Goal: Communication & Community: Connect with others

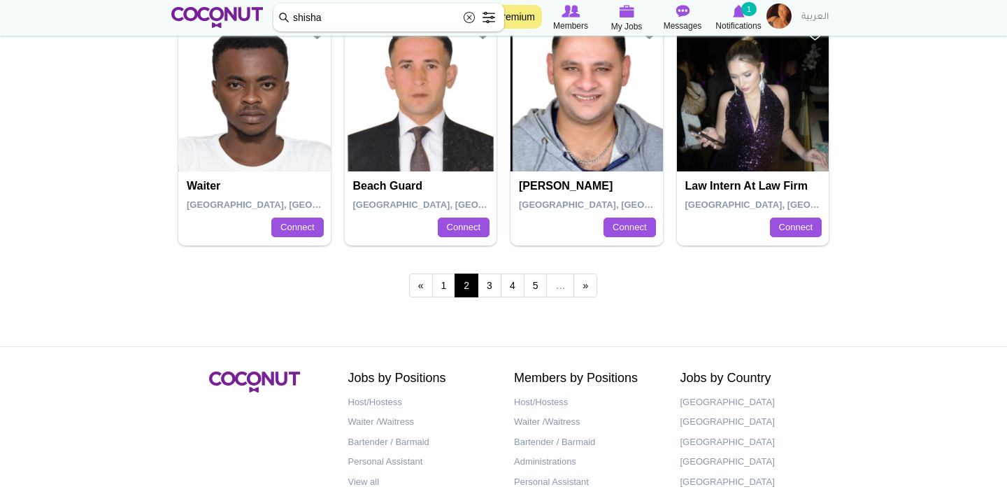
scroll to position [2501, 0]
click at [490, 287] on link "3" at bounding box center [490, 286] width 24 height 24
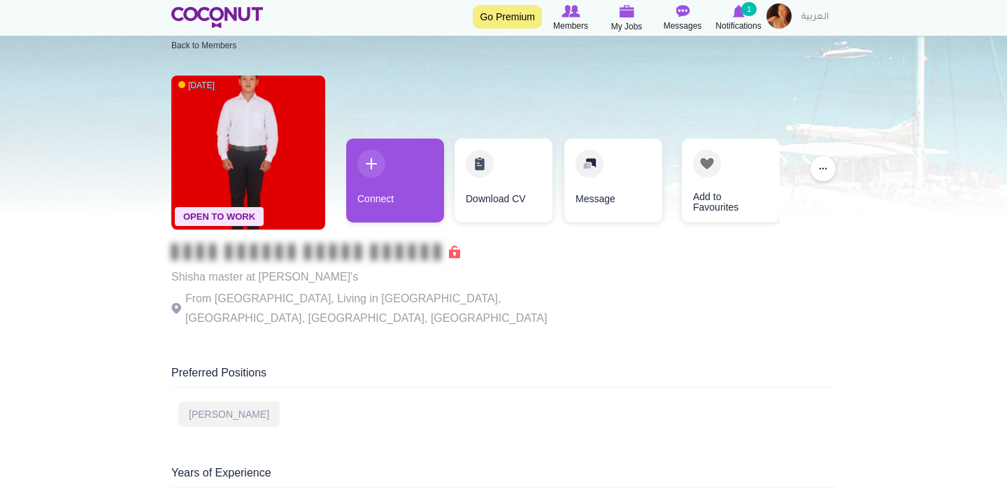
scroll to position [27, 0]
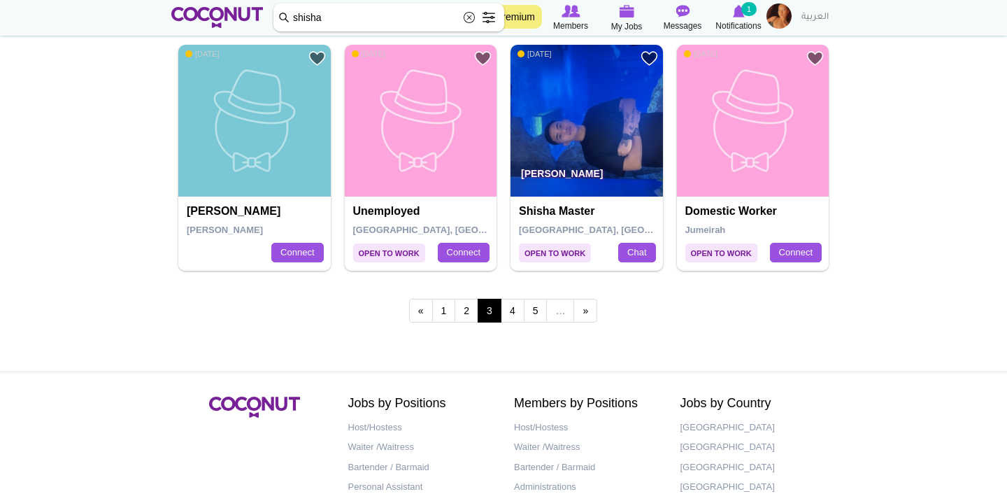
scroll to position [2482, 0]
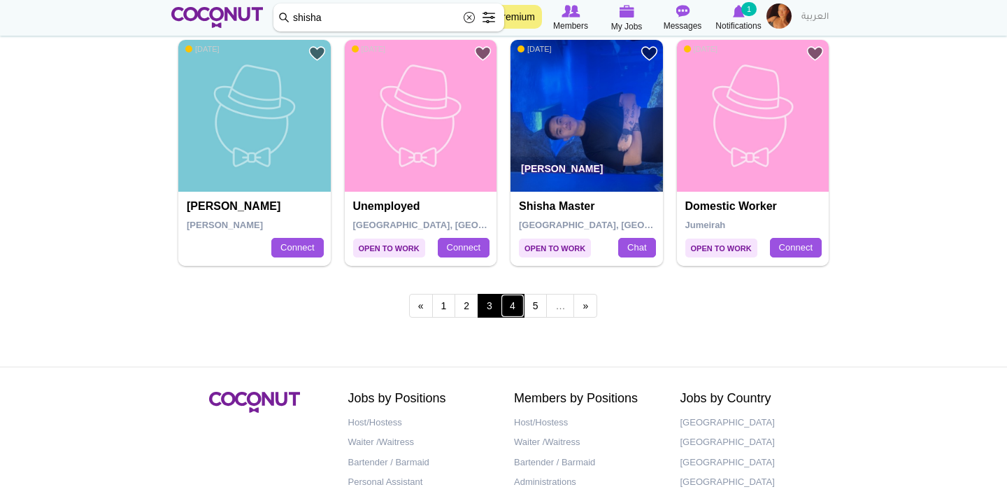
click at [515, 306] on link "4" at bounding box center [513, 306] width 24 height 24
click at [513, 301] on link "4" at bounding box center [513, 306] width 24 height 24
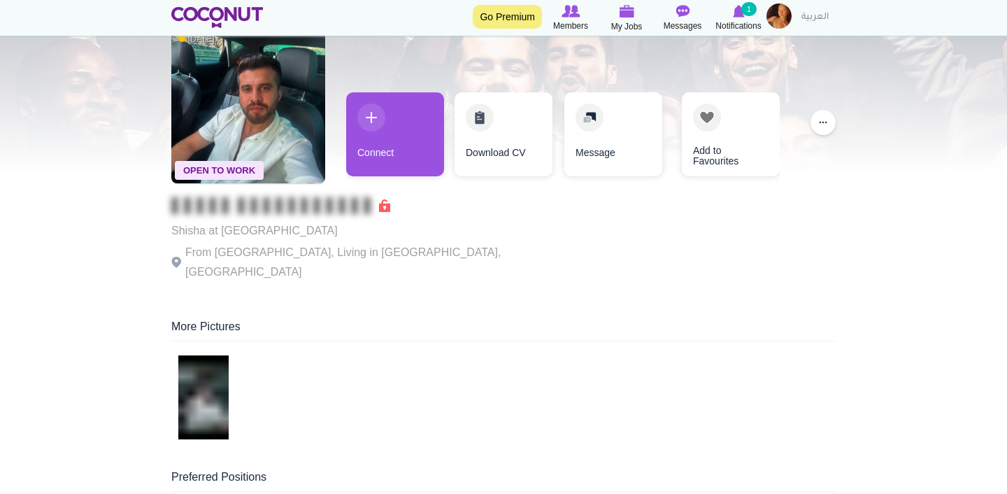
scroll to position [31, 0]
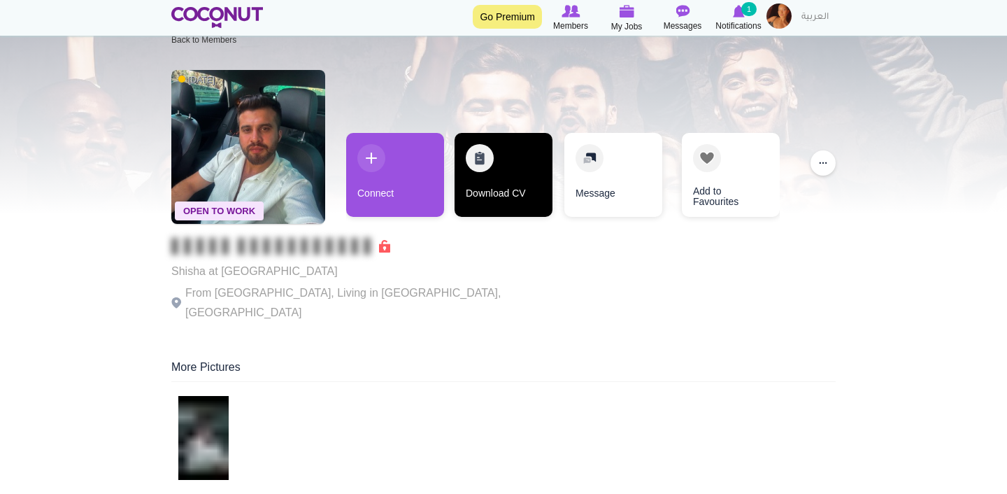
click at [501, 175] on link "Download CV" at bounding box center [503, 175] width 98 height 84
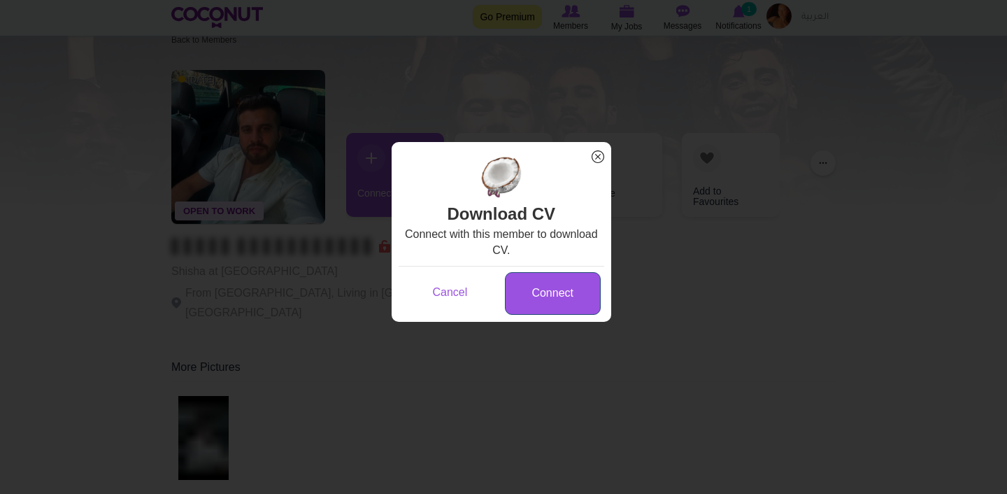
click at [555, 298] on link "Connect" at bounding box center [553, 293] width 96 height 43
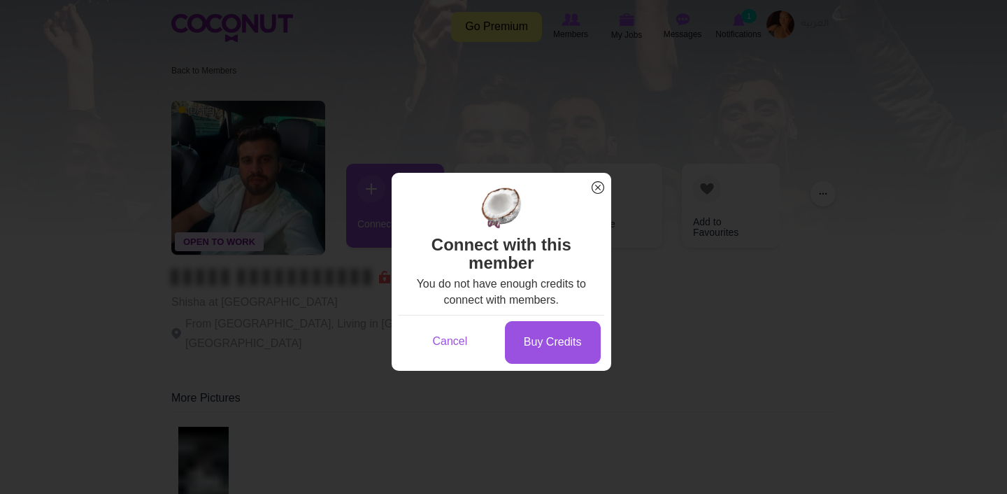
click at [595, 187] on span "x" at bounding box center [598, 187] width 18 height 18
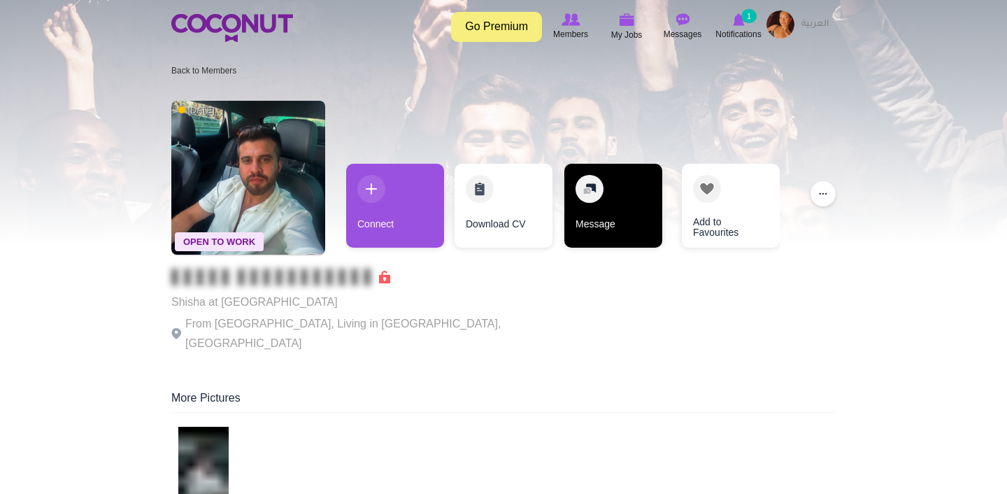
click at [614, 242] on link "Message" at bounding box center [613, 206] width 98 height 84
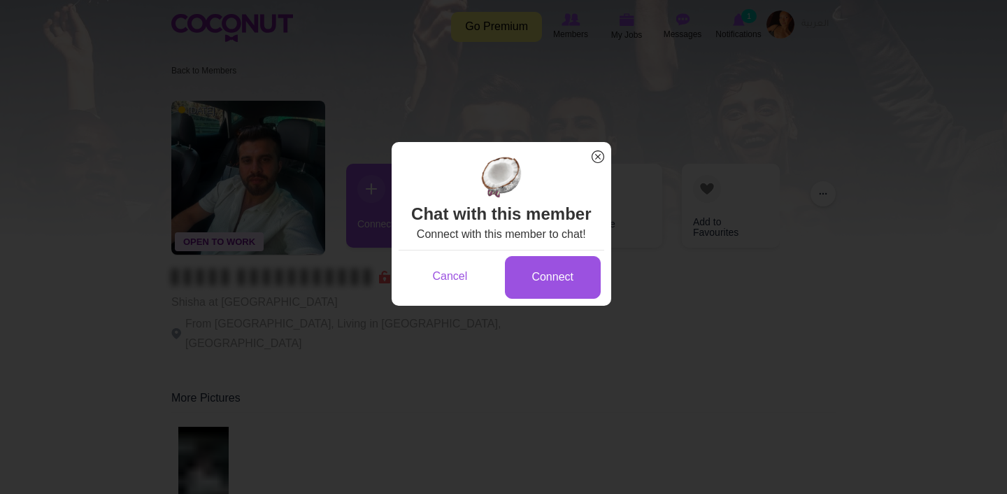
click at [596, 158] on span "x" at bounding box center [598, 157] width 18 height 18
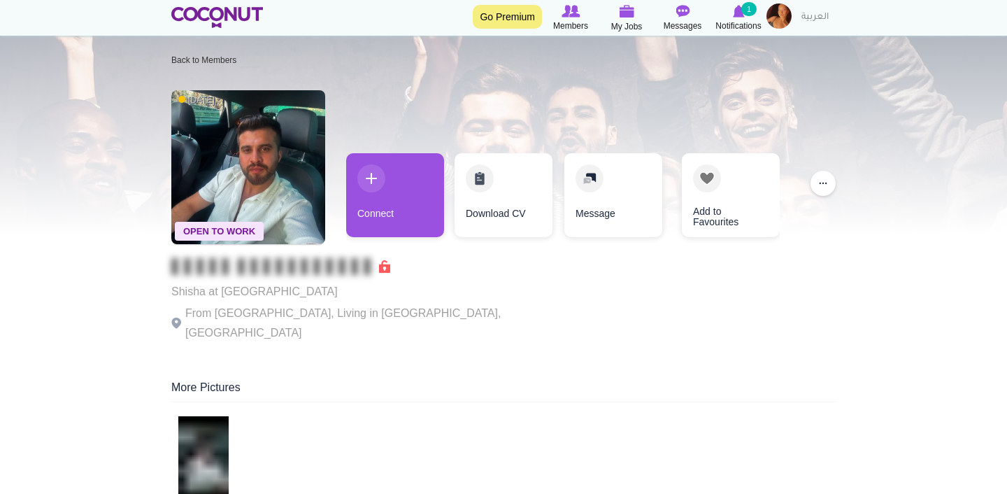
scroll to position [11, 0]
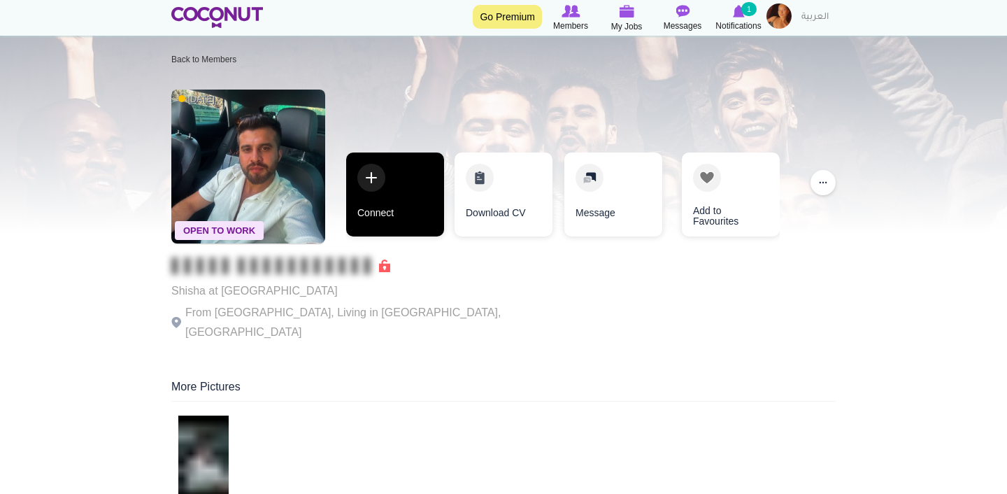
click at [403, 191] on link "Connect" at bounding box center [395, 194] width 98 height 84
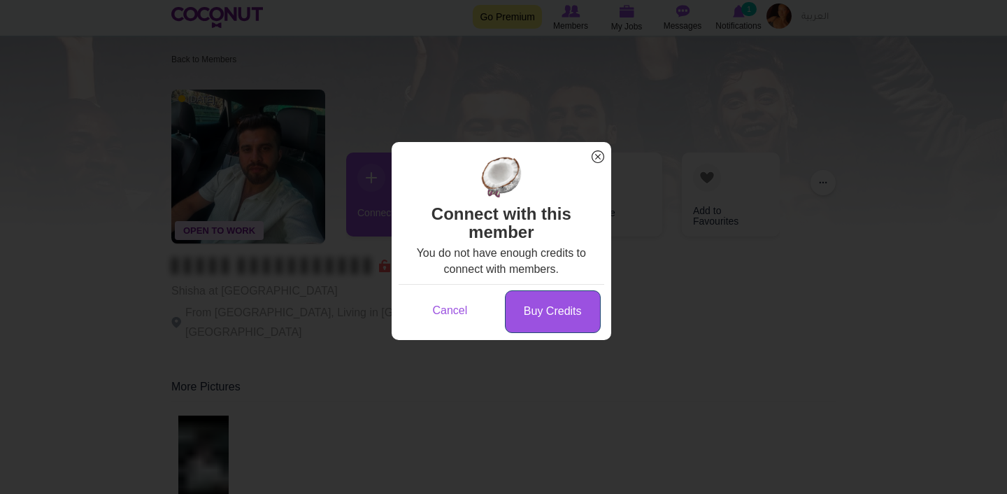
click at [550, 321] on link "Buy Credits" at bounding box center [553, 311] width 96 height 43
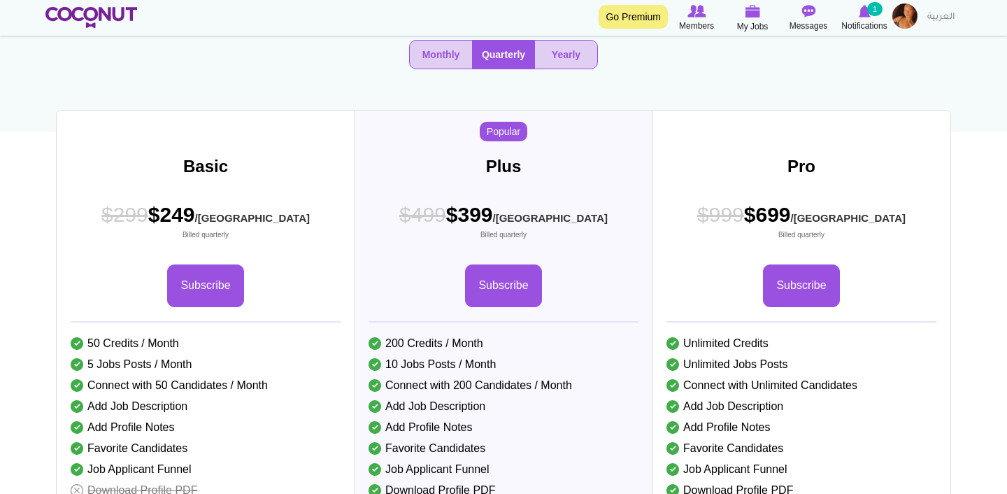
scroll to position [154, 0]
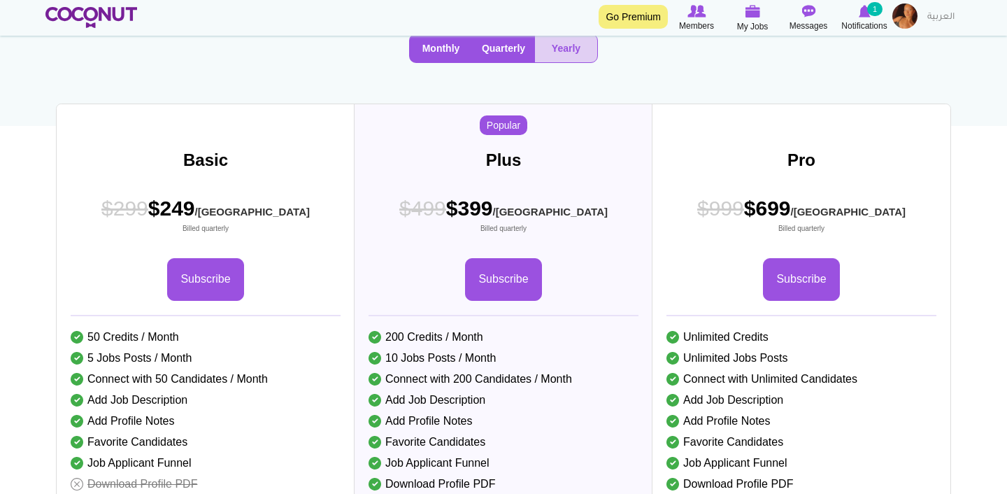
click at [457, 53] on button "Monthly" at bounding box center [441, 48] width 62 height 28
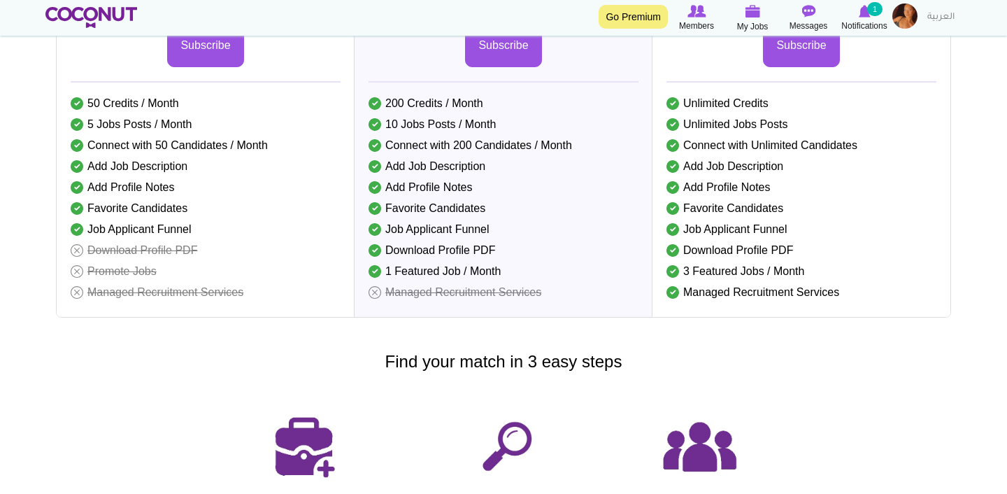
scroll to position [0, 0]
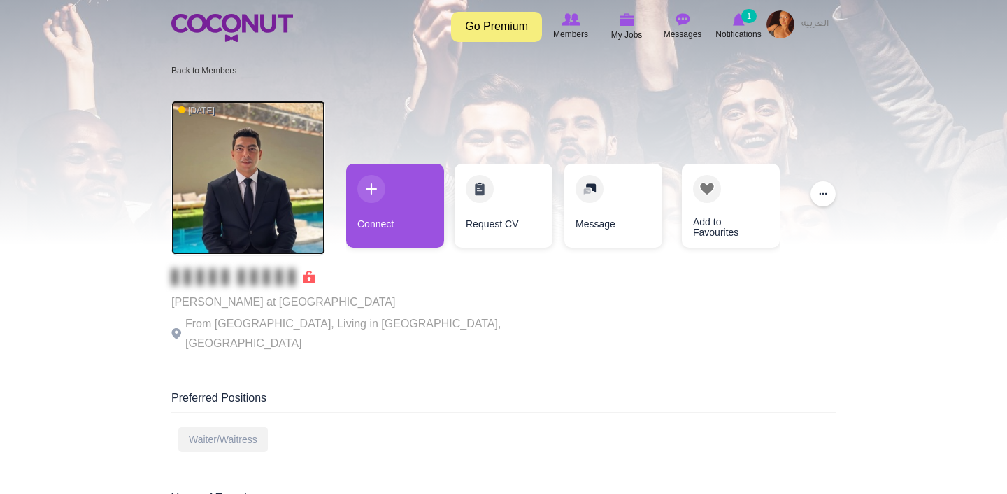
click at [254, 178] on img at bounding box center [248, 178] width 154 height 154
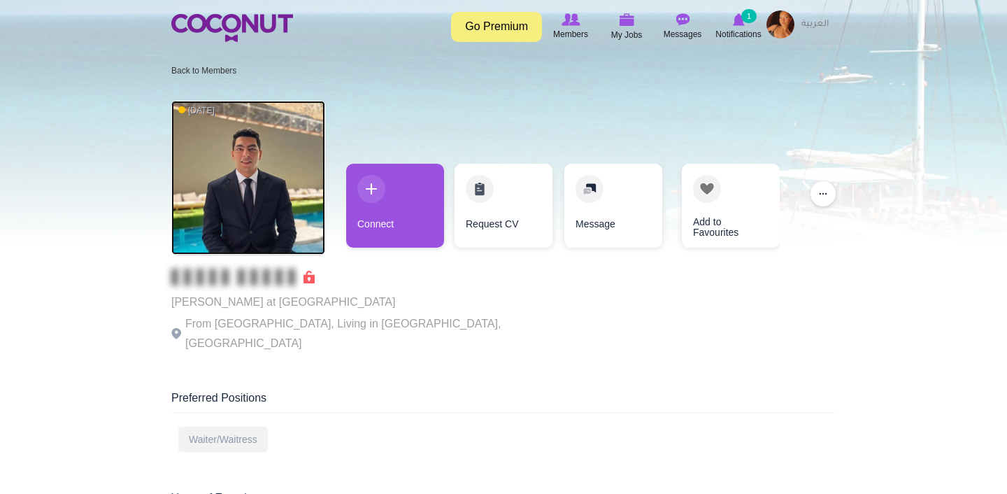
click at [254, 178] on img at bounding box center [248, 178] width 154 height 154
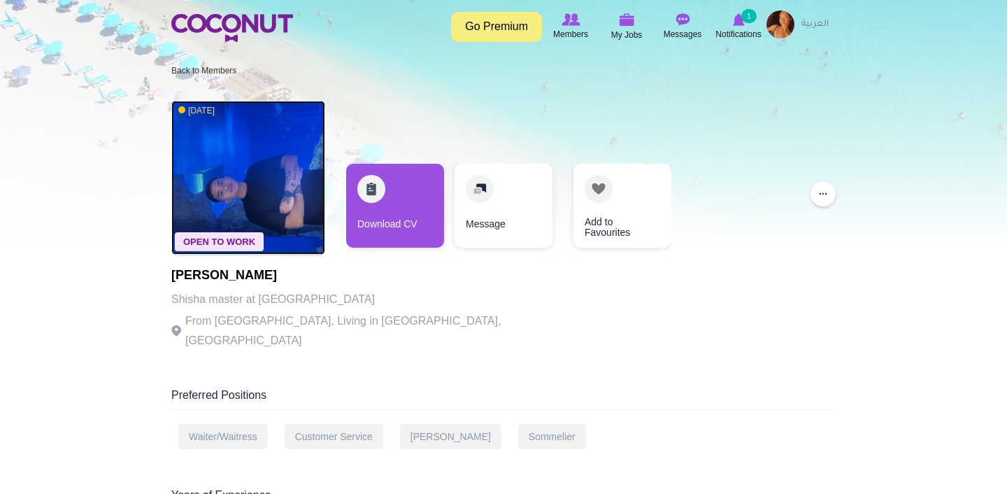
click at [249, 169] on img at bounding box center [248, 178] width 154 height 154
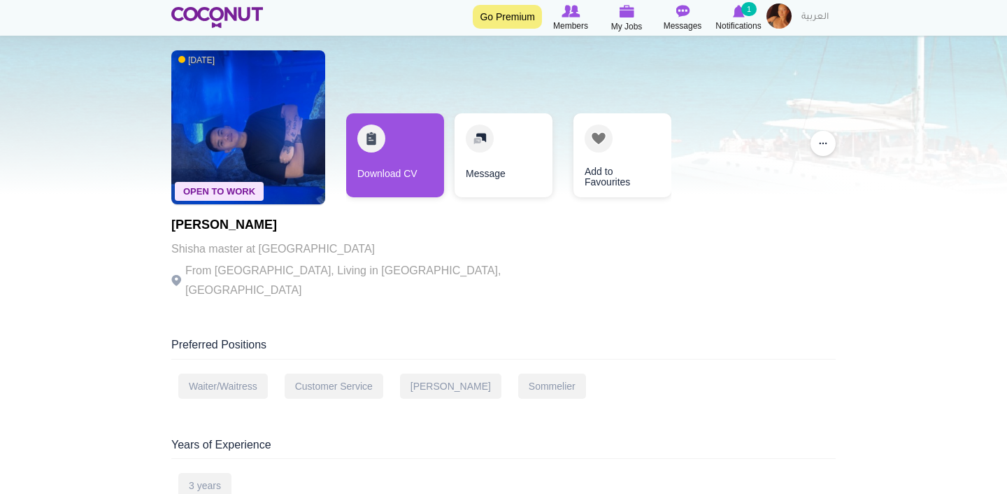
scroll to position [52, 0]
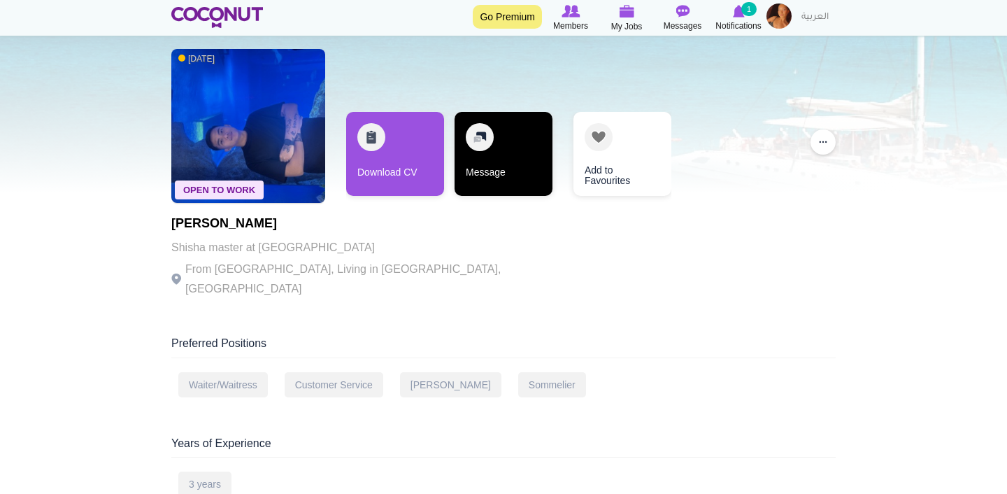
click at [476, 126] on link "Message" at bounding box center [503, 154] width 98 height 84
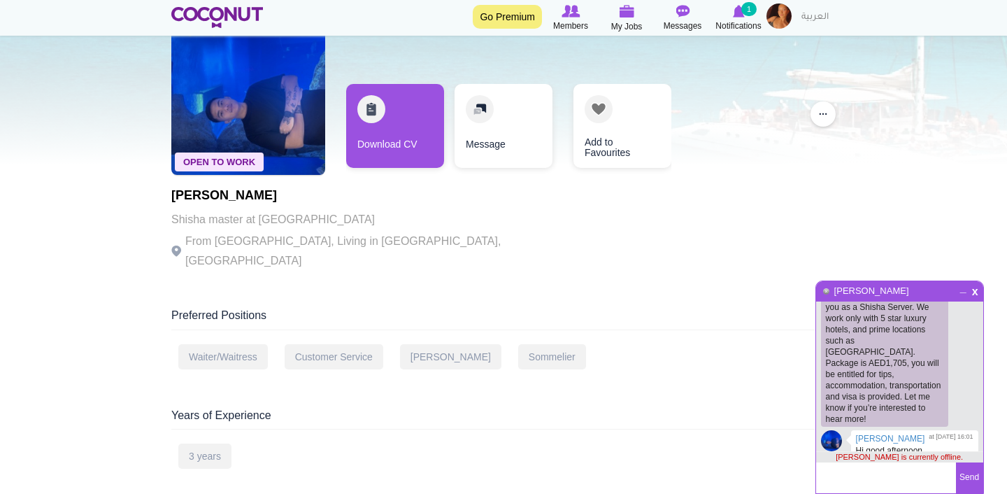
scroll to position [84, 0]
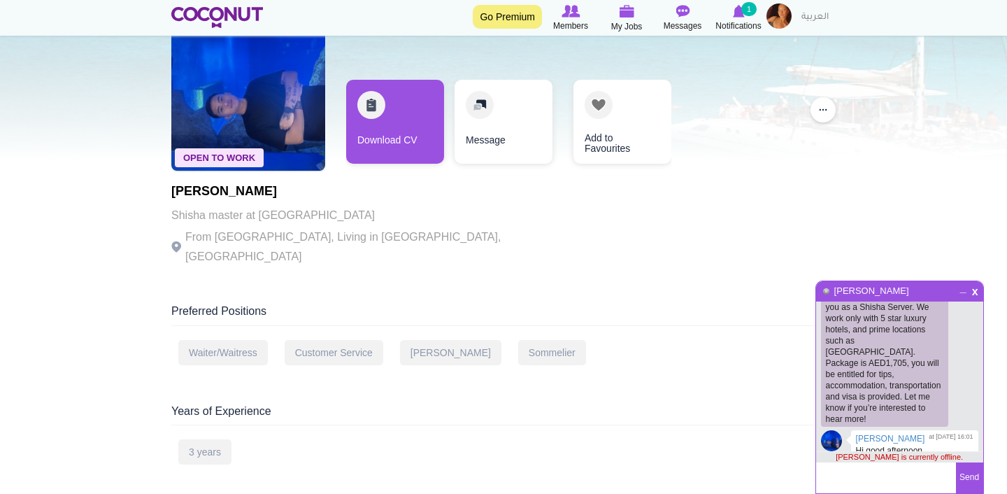
click at [858, 491] on textarea at bounding box center [886, 477] width 140 height 31
type textarea "Hello [PERSON_NAME]"
click at [978, 475] on button "Send" at bounding box center [969, 477] width 27 height 31
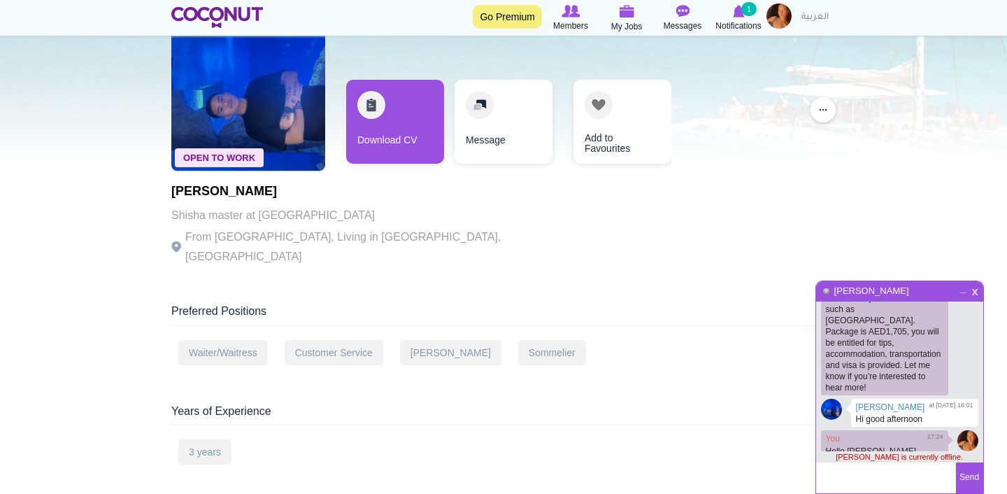
click at [977, 290] on span "x" at bounding box center [975, 290] width 12 height 10
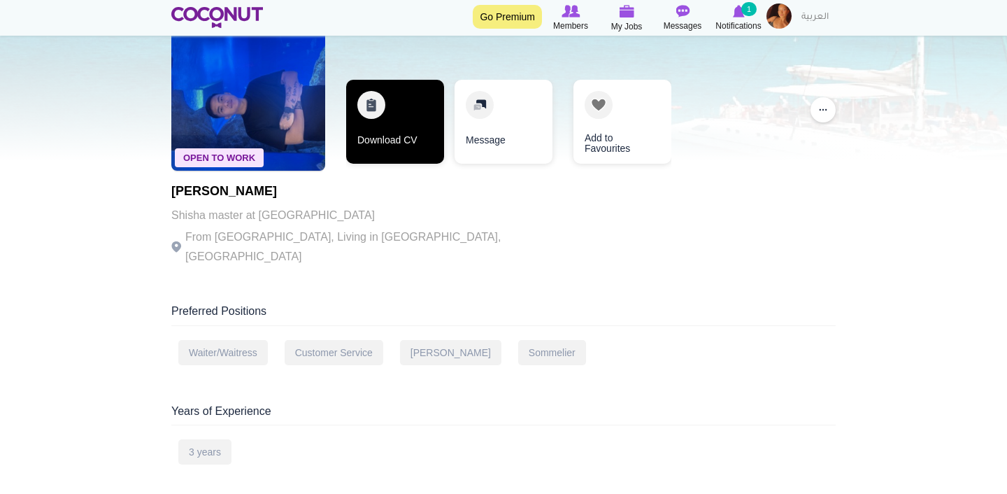
click at [390, 127] on link "Download CV" at bounding box center [395, 122] width 98 height 84
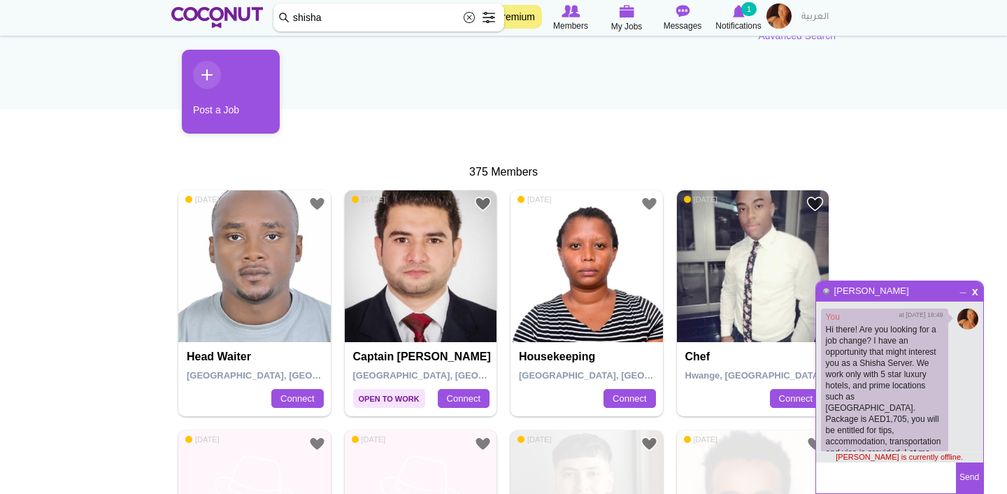
scroll to position [87, 0]
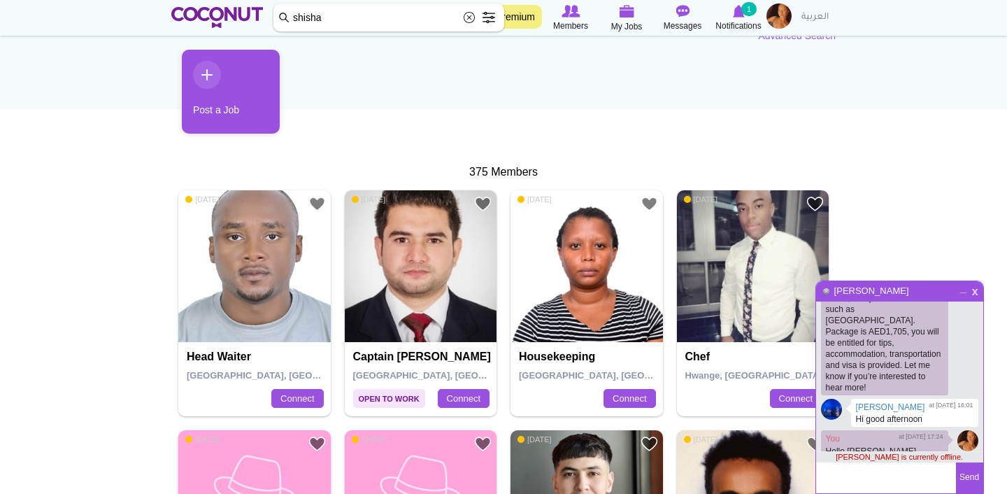
click at [977, 292] on span "x" at bounding box center [975, 290] width 12 height 10
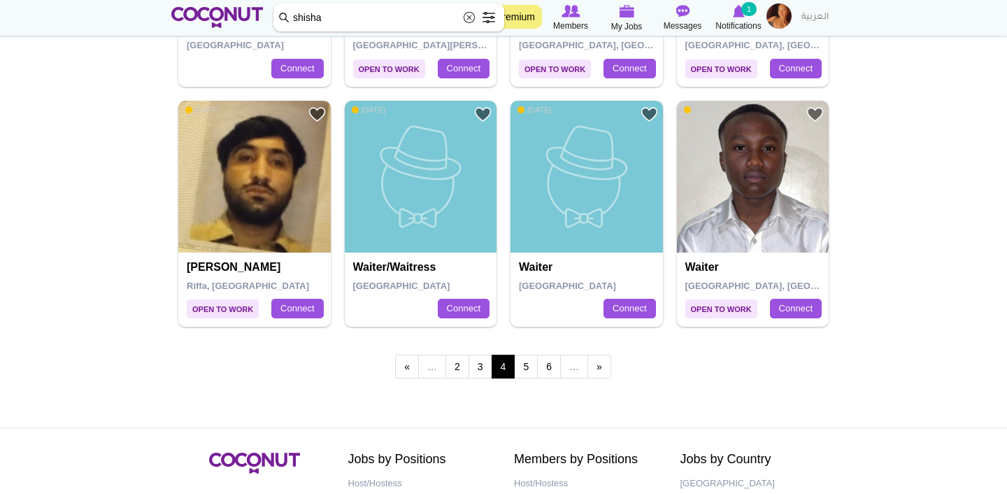
scroll to position [2426, 0]
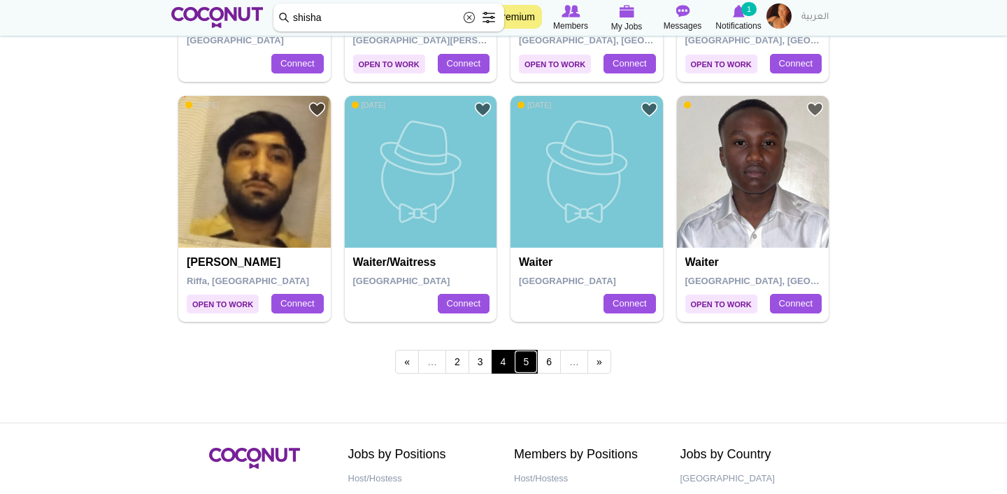
click at [526, 362] on link "5" at bounding box center [526, 362] width 24 height 24
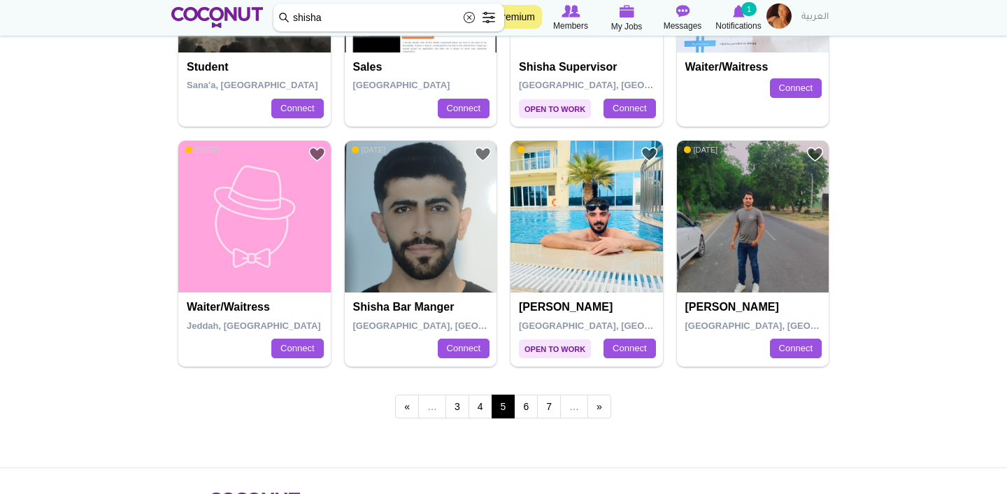
scroll to position [2383, 0]
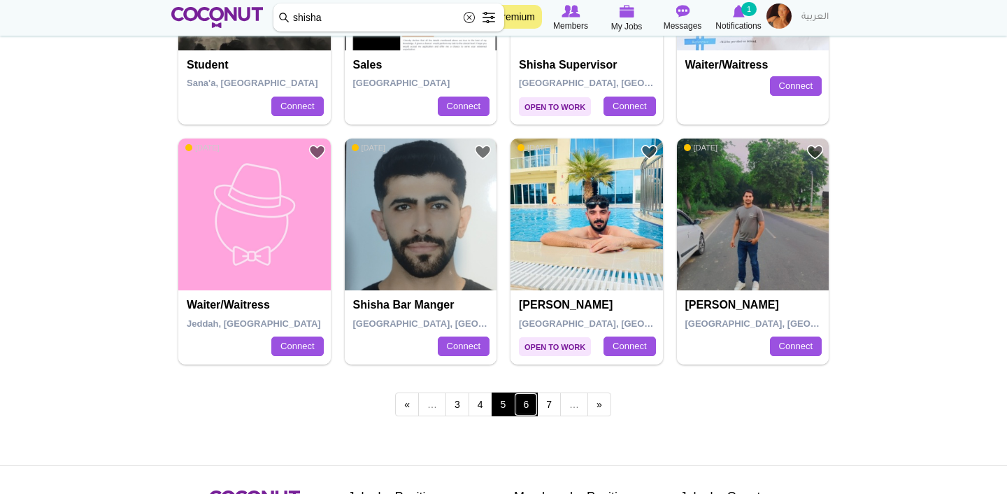
click at [526, 399] on link "6" at bounding box center [526, 404] width 24 height 24
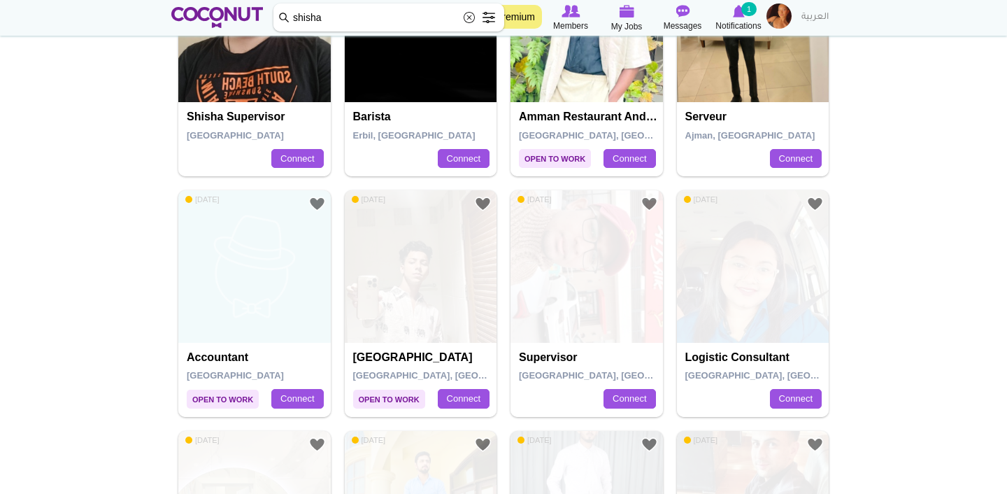
scroll to position [2100, 0]
